Goal: Transaction & Acquisition: Book appointment/travel/reservation

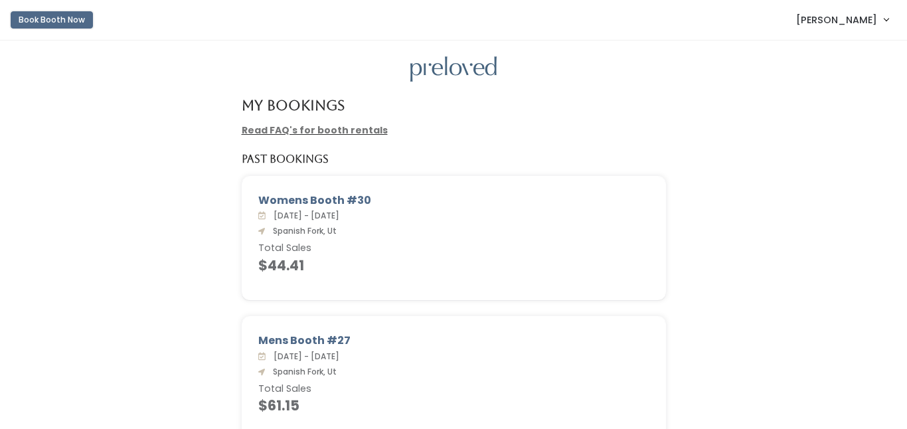
click at [70, 23] on button "Book Booth Now" at bounding box center [52, 19] width 82 height 17
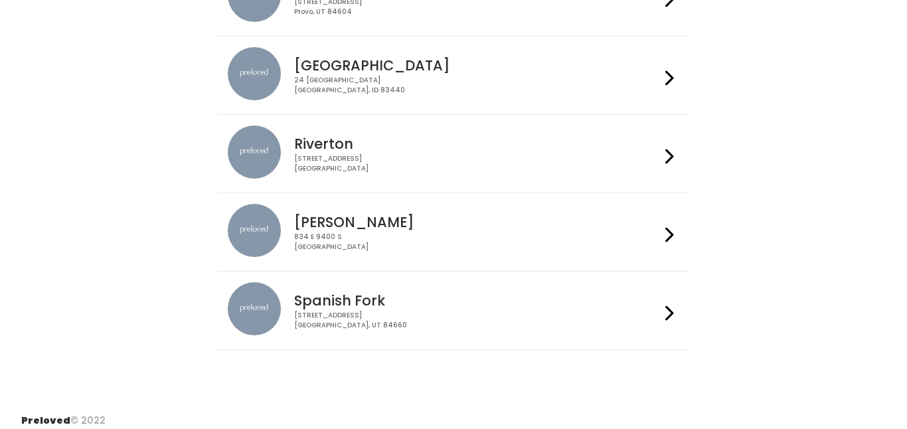
scroll to position [499, 0]
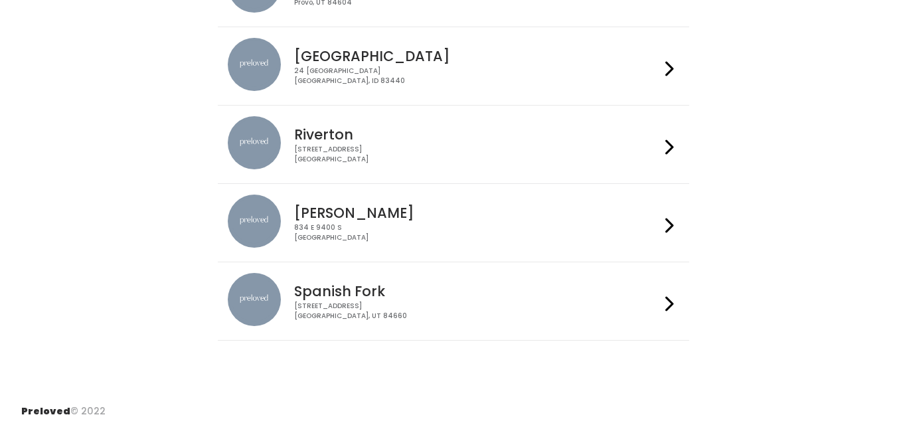
click at [592, 298] on h4 "Spanish Fork" at bounding box center [476, 290] width 365 height 15
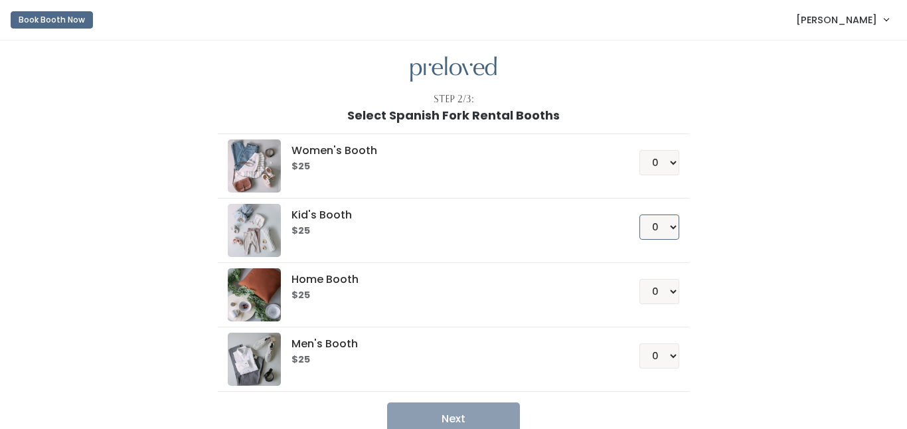
click at [663, 230] on select "0 1 2 3 4" at bounding box center [659, 226] width 40 height 25
select select "1"
click at [433, 418] on button "Next" at bounding box center [453, 418] width 133 height 33
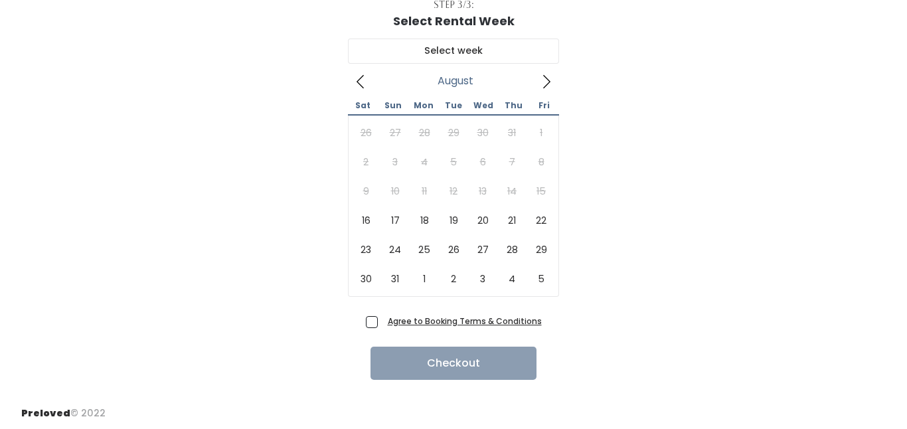
scroll to position [96, 0]
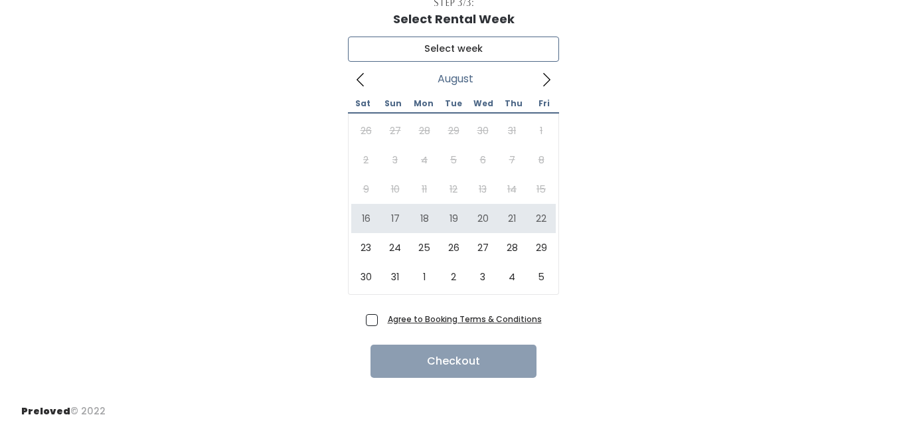
type input "August 16 to August 22"
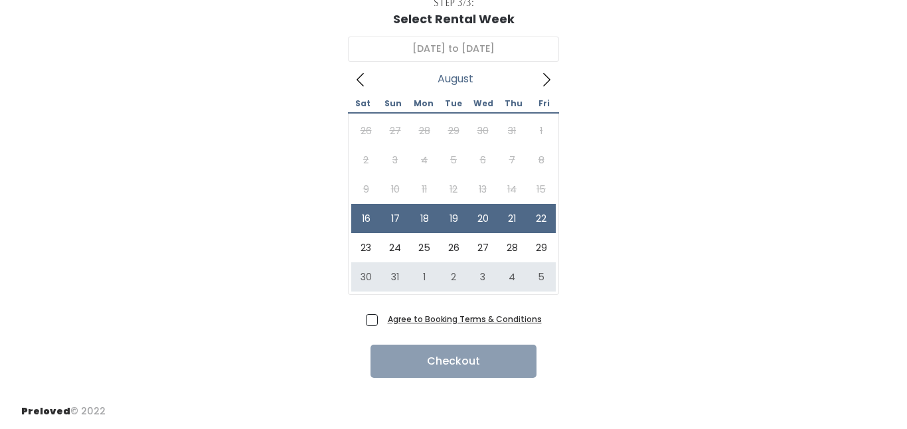
click at [382, 319] on span "Agree to Booking Terms & Conditions" at bounding box center [461, 318] width 159 height 13
click at [382, 319] on input "Agree to Booking Terms & Conditions" at bounding box center [386, 316] width 9 height 9
checkbox input "true"
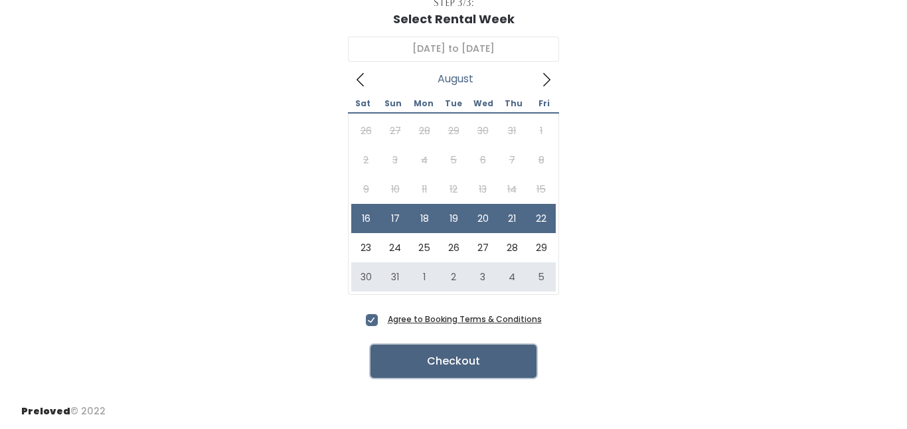
click at [498, 366] on button "Checkout" at bounding box center [453, 361] width 166 height 33
